Goal: Information Seeking & Learning: Learn about a topic

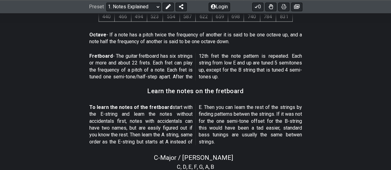
scroll to position [486, 0]
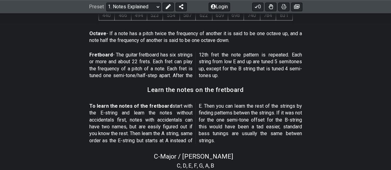
drag, startPoint x: 98, startPoint y: 105, endPoint x: 139, endPoint y: 120, distance: 43.6
click at [139, 120] on p "To learn the notes of the fretboard start with the E-string and learn the notes…" at bounding box center [195, 123] width 213 height 41
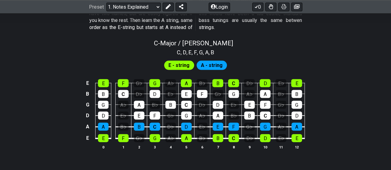
scroll to position [600, 0]
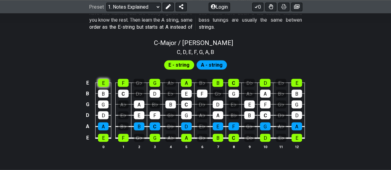
click at [103, 80] on div "E" at bounding box center [103, 83] width 11 height 8
click at [123, 83] on div "F" at bounding box center [123, 83] width 11 height 8
click at [106, 82] on div "E" at bounding box center [103, 83] width 11 height 8
click at [127, 83] on div "F" at bounding box center [123, 83] width 11 height 8
click at [199, 41] on span "C - Major / Ionian" at bounding box center [193, 42] width 79 height 7
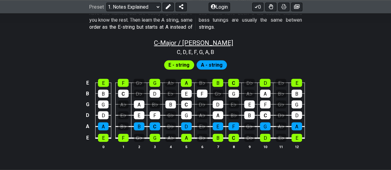
select select "C"
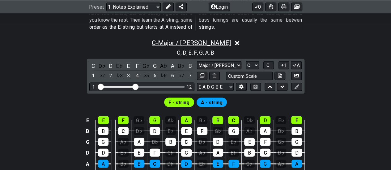
click at [199, 41] on span "C - Major / Ionian" at bounding box center [191, 42] width 79 height 7
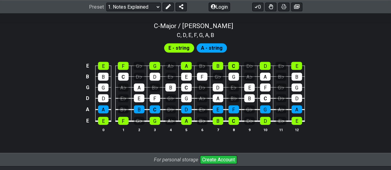
scroll to position [619, 0]
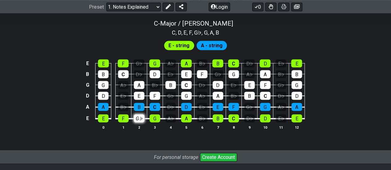
click at [137, 118] on div "G♭" at bounding box center [139, 119] width 11 height 8
click at [140, 122] on div "G♭" at bounding box center [139, 119] width 11 height 8
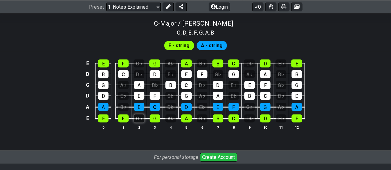
click at [140, 122] on div "G♭" at bounding box center [139, 119] width 11 height 8
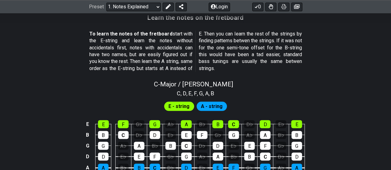
scroll to position [560, 0]
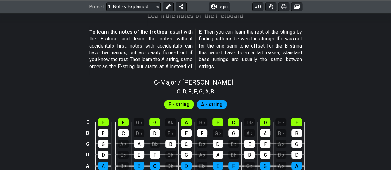
click at [180, 102] on span "E - string" at bounding box center [179, 104] width 21 height 9
click at [207, 108] on span "A - string" at bounding box center [212, 104] width 22 height 9
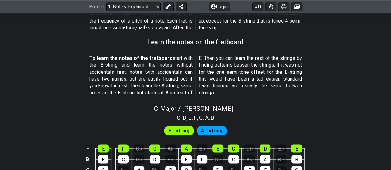
scroll to position [534, 0]
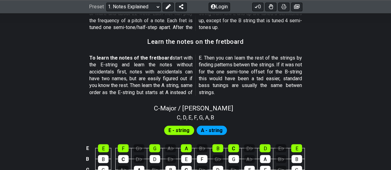
click at [207, 108] on span "C - Major / Ionian" at bounding box center [193, 108] width 79 height 7
select select "C"
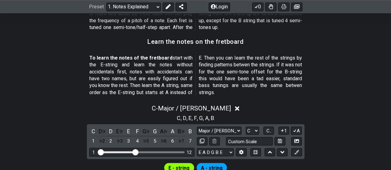
click at [207, 108] on span "C - Major / Ionian" at bounding box center [191, 108] width 79 height 7
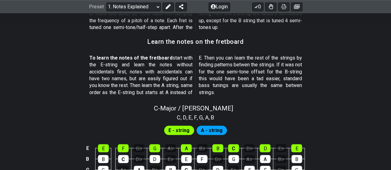
click at [207, 108] on span "C - Major / Ionian" at bounding box center [193, 108] width 79 height 7
select select "C"
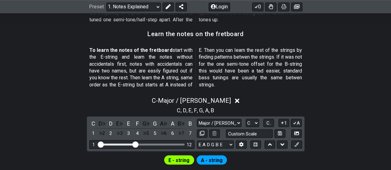
scroll to position [544, 0]
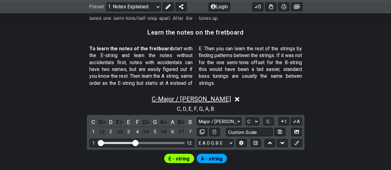
click at [207, 100] on span "C - Major / Ionian" at bounding box center [191, 98] width 79 height 7
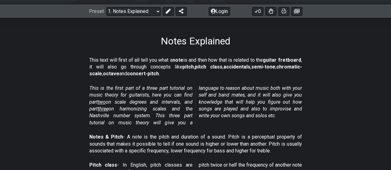
scroll to position [94, 0]
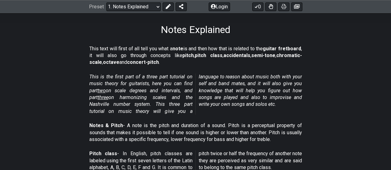
click at [106, 89] on span "two" at bounding box center [102, 91] width 8 height 6
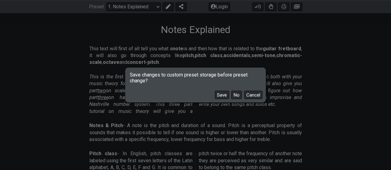
click at [240, 93] on button "No" at bounding box center [236, 95] width 11 height 8
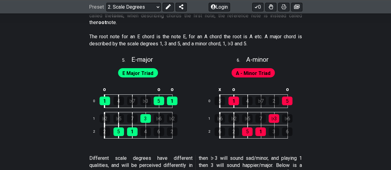
scroll to position [1045, 0]
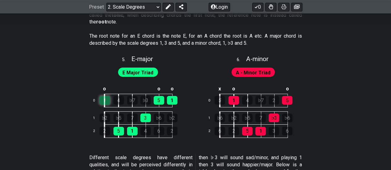
click at [106, 96] on div "1" at bounding box center [105, 100] width 11 height 9
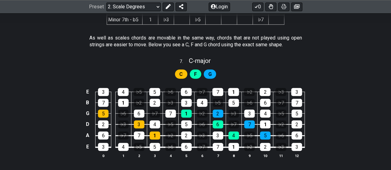
scroll to position [1323, 0]
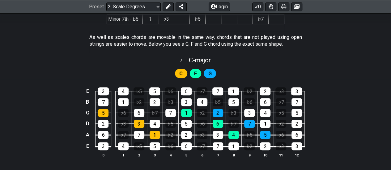
click at [242, 106] on td "3" at bounding box center [249, 107] width 16 height 11
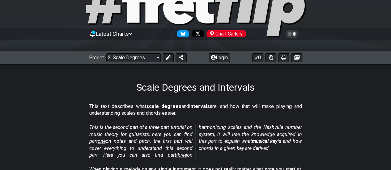
scroll to position [0, 0]
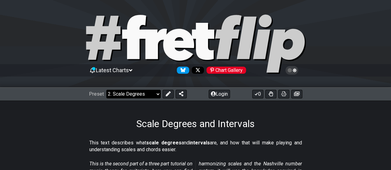
click at [147, 94] on select "Welcome to #fretflip! Initial Preset Custom Preset Minor Pentatonic Major Penta…" at bounding box center [133, 94] width 54 height 9
click at [106, 90] on select "Welcome to #fretflip! Initial Preset Custom Preset Minor Pentatonic Major Penta…" at bounding box center [133, 94] width 54 height 9
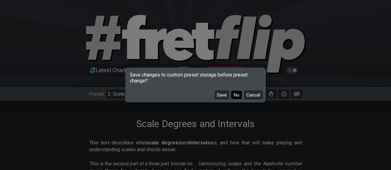
click at [237, 96] on button "No" at bounding box center [236, 95] width 11 height 8
select select "/harmonizing-scales"
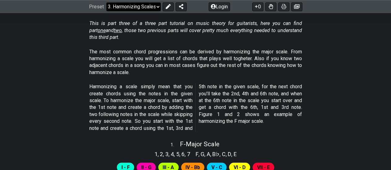
scroll to position [130, 0]
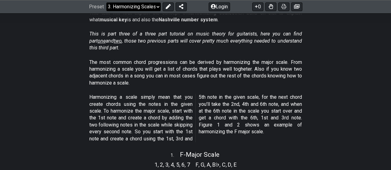
click at [151, 5] on select "Welcome to #fretflip! Initial Preset Custom Preset Minor Pentatonic Major Penta…" at bounding box center [133, 6] width 54 height 9
